Goal: Information Seeking & Learning: Find specific fact

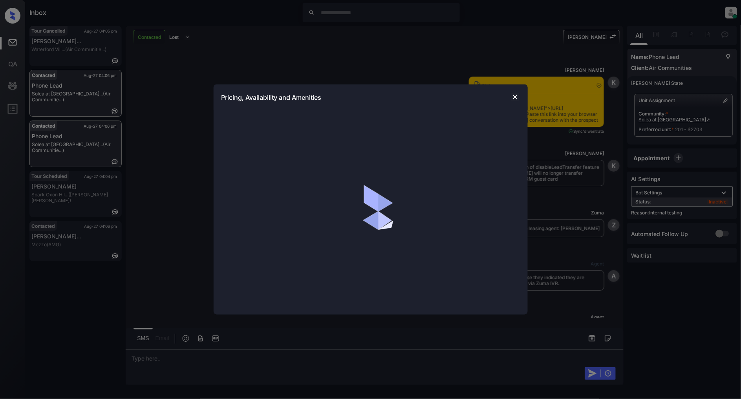
scroll to position [1741, 0]
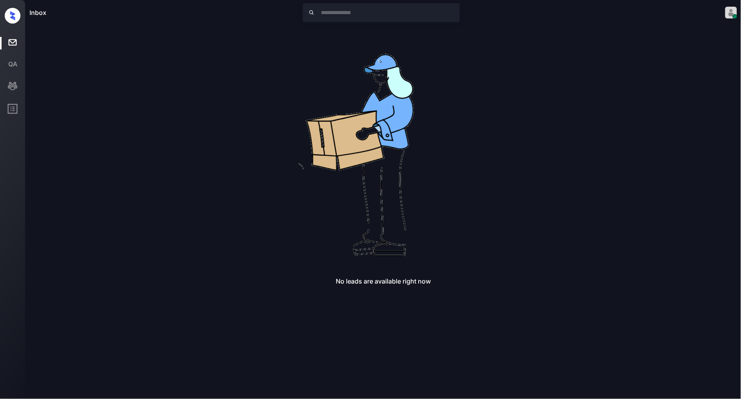
click at [511, 117] on div "No leads are available right now" at bounding box center [382, 155] width 707 height 259
click at [476, 122] on img at bounding box center [382, 151] width 251 height 251
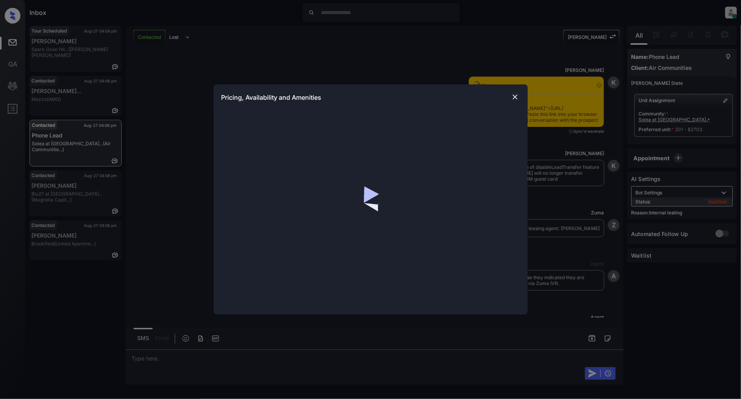
scroll to position [1044, 0]
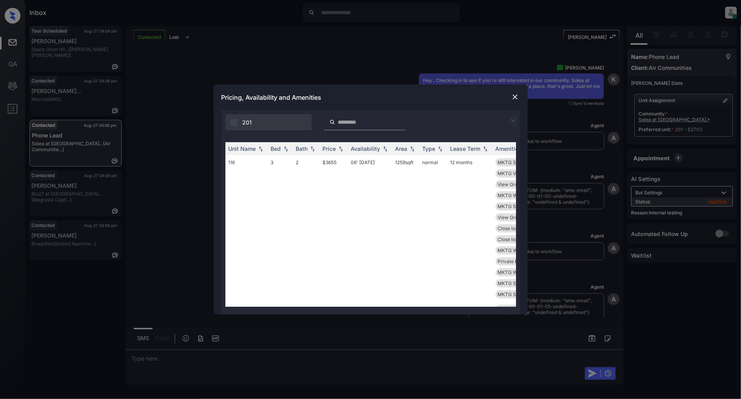
click at [512, 117] on img at bounding box center [512, 120] width 9 height 9
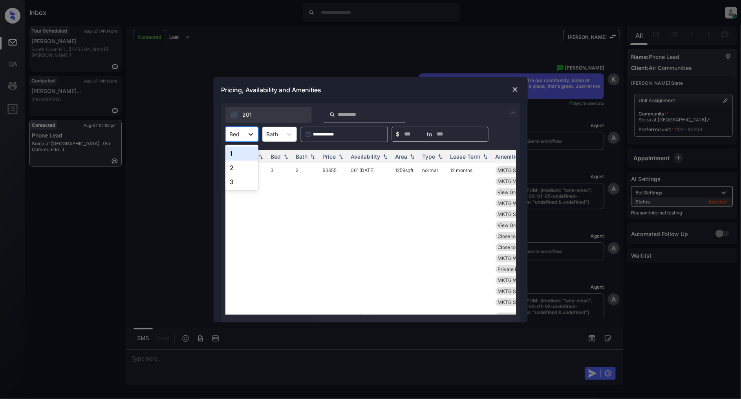
click at [245, 134] on div at bounding box center [251, 134] width 14 height 14
click at [244, 178] on div "3" at bounding box center [241, 182] width 33 height 14
click at [338, 155] on img at bounding box center [341, 155] width 8 height 5
click at [338, 155] on img at bounding box center [341, 156] width 8 height 6
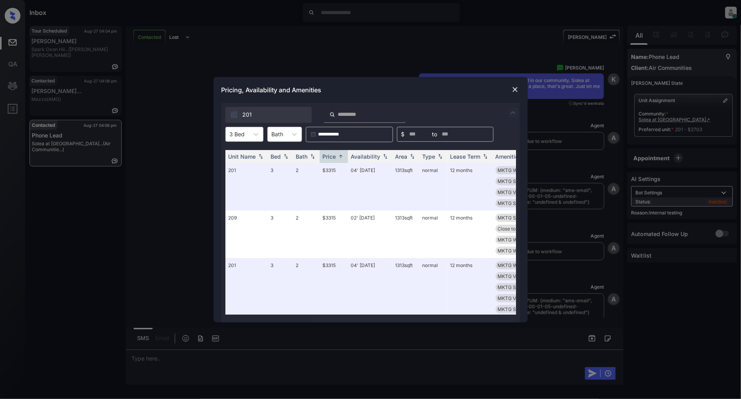
click at [244, 139] on div "3 Bed" at bounding box center [237, 133] width 23 height 11
click at [244, 162] on div "2" at bounding box center [244, 168] width 38 height 14
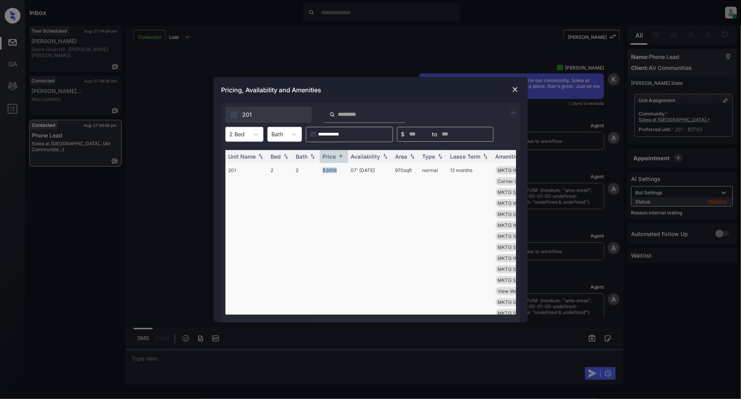
drag, startPoint x: 343, startPoint y: 168, endPoint x: 315, endPoint y: 169, distance: 27.9
click at [315, 169] on tr "201 2 2 $2658 07' Sep 25 970 sqft normal 12 months MKTG Washer/Dry... MKTG Stor…" at bounding box center [430, 247] width 410 height 168
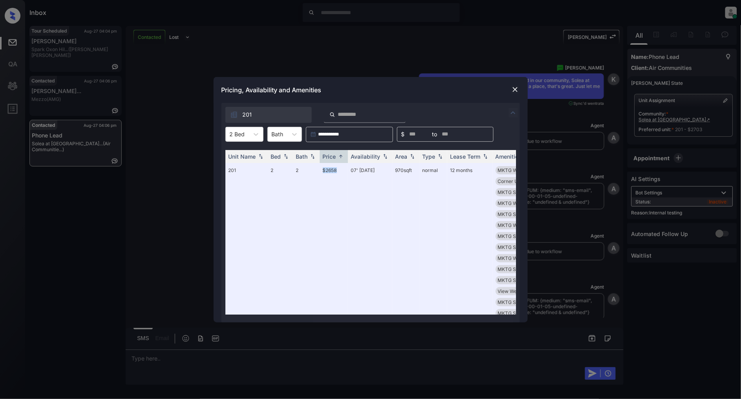
copy tr "$2658"
click at [517, 88] on img at bounding box center [515, 90] width 8 height 8
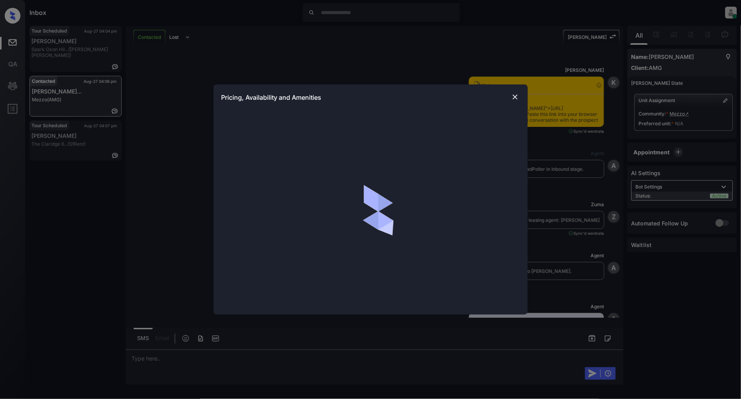
scroll to position [2103, 0]
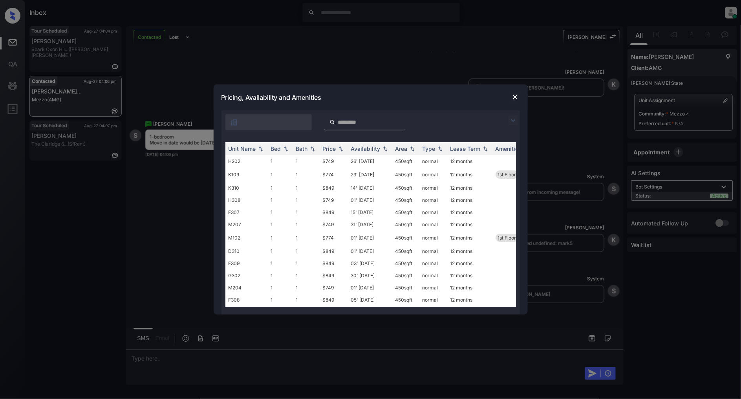
click at [516, 120] on img at bounding box center [512, 120] width 9 height 9
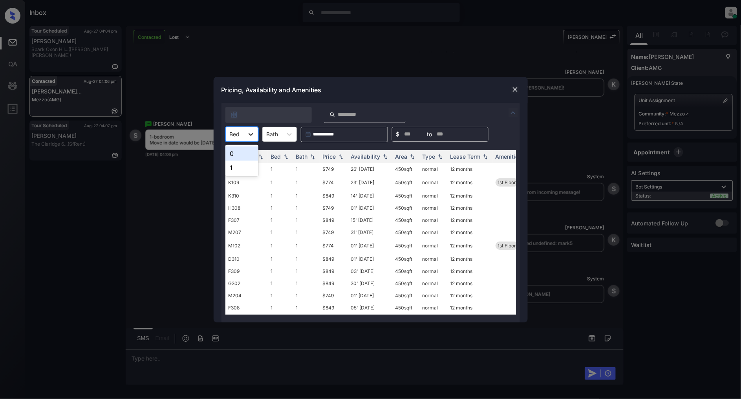
click at [250, 135] on icon at bounding box center [250, 134] width 5 height 3
click at [239, 166] on div "1" at bounding box center [241, 168] width 33 height 14
click at [340, 156] on img at bounding box center [341, 155] width 8 height 5
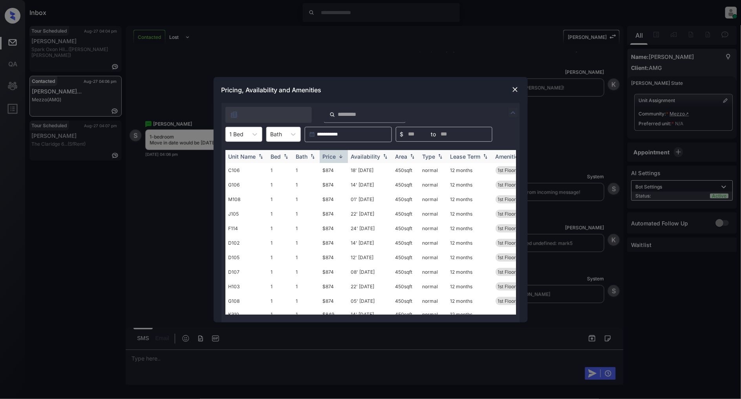
click at [340, 156] on img at bounding box center [341, 156] width 8 height 6
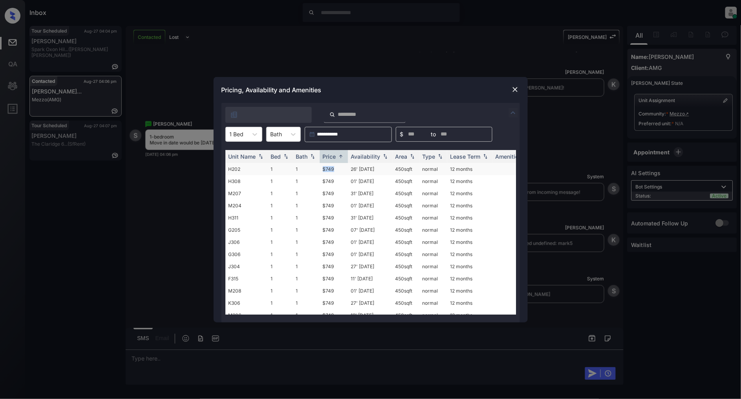
drag, startPoint x: 341, startPoint y: 163, endPoint x: 310, endPoint y: 167, distance: 30.9
click at [310, 167] on tr "H202 1 1 $749 26' Jun 25 450 sqft normal 12 months" at bounding box center [430, 169] width 410 height 12
copy tr "$749"
click at [512, 89] on img at bounding box center [515, 90] width 8 height 8
